Goal: Information Seeking & Learning: Learn about a topic

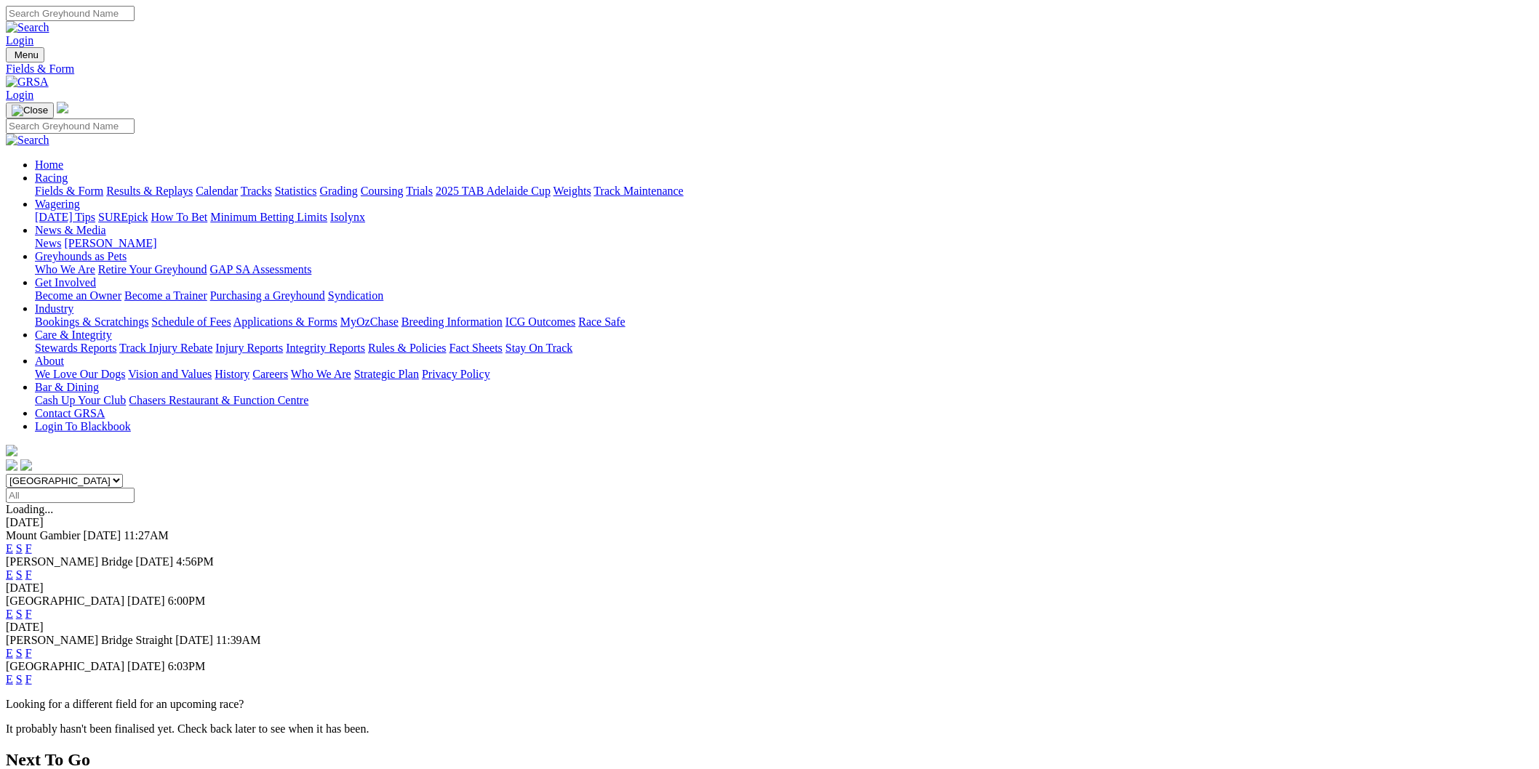
select select "[GEOGRAPHIC_DATA]"
click at [123, 474] on select "South Australia New South Wales Northern Territory Queensland Tasmania Victoria…" at bounding box center [64, 481] width 117 height 14
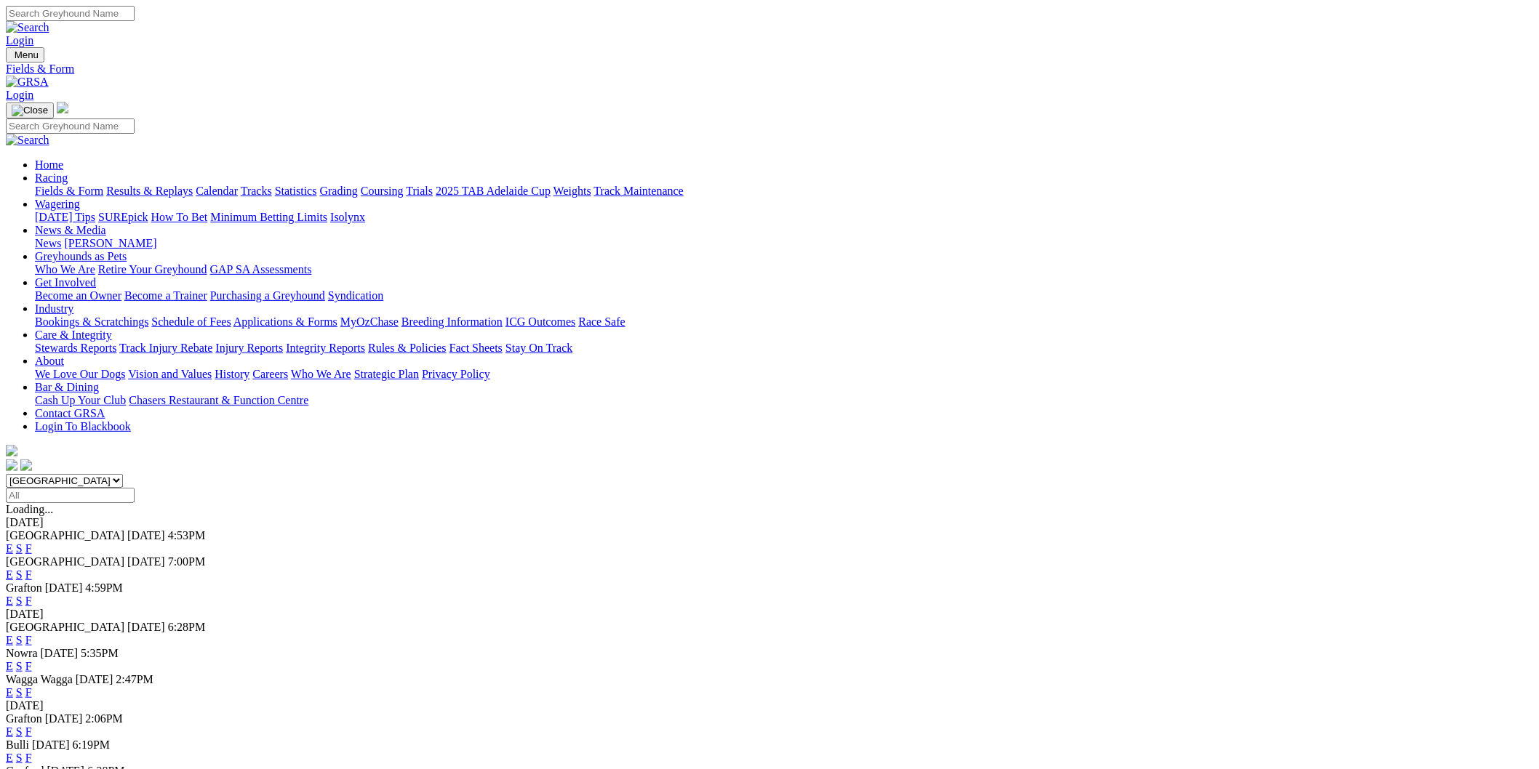
click at [13, 543] on link "E" at bounding box center [9, 549] width 7 height 12
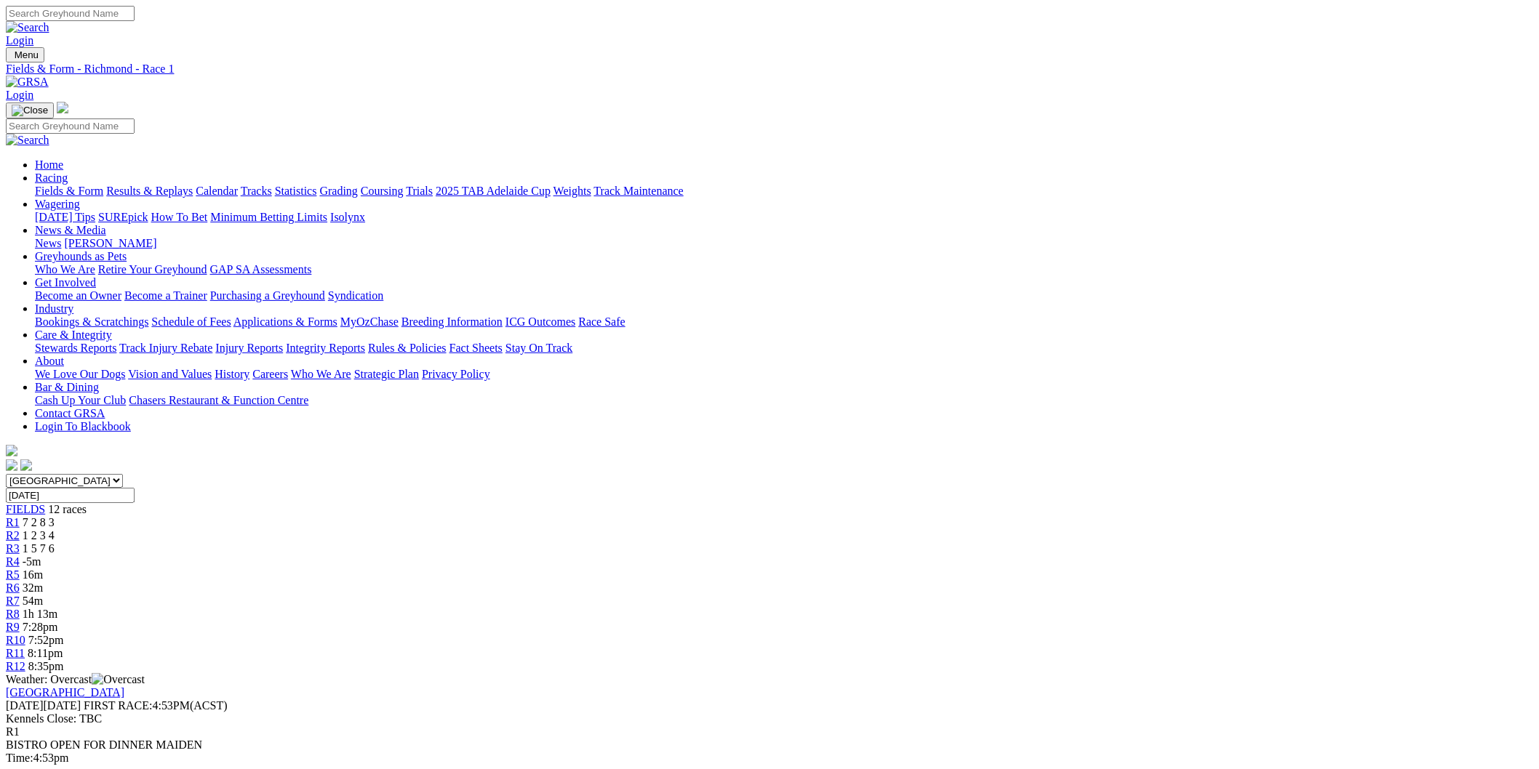
click at [43, 569] on span "16m" at bounding box center [33, 575] width 20 height 12
click at [20, 582] on link "R6" at bounding box center [13, 588] width 14 height 12
click at [20, 595] on link "R7" at bounding box center [13, 601] width 14 height 12
click at [903, 608] on div "R8 1h 13m" at bounding box center [769, 614] width 1527 height 13
click at [831, 595] on div "R7 53m" at bounding box center [769, 601] width 1527 height 13
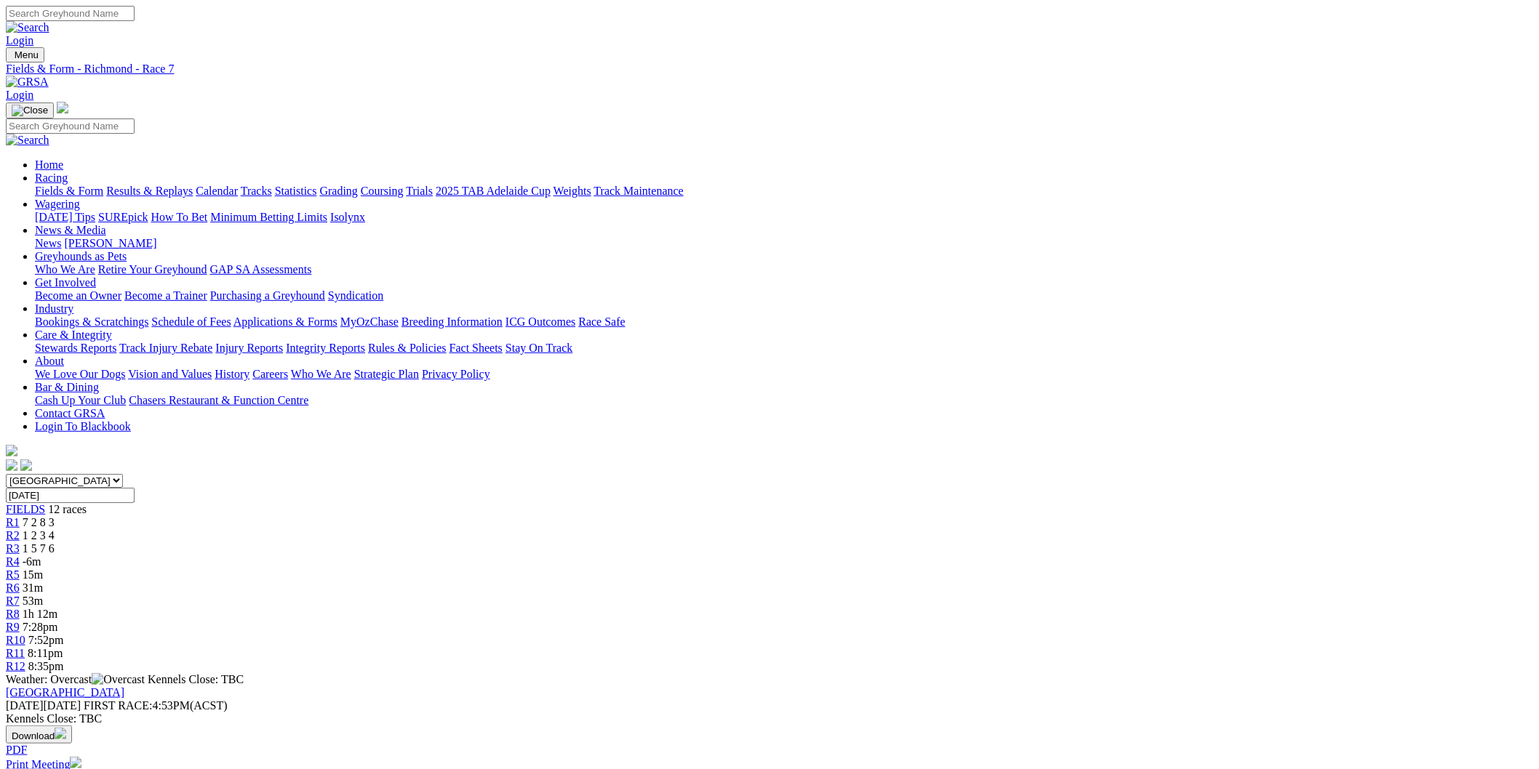
click at [20, 582] on span "R6" at bounding box center [13, 588] width 14 height 12
click at [20, 569] on link "R5" at bounding box center [13, 575] width 14 height 12
